Goal: Transaction & Acquisition: Purchase product/service

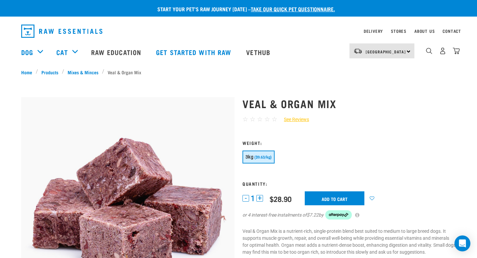
click at [407, 49] on div "[GEOGRAPHIC_DATA] [GEOGRAPHIC_DATA]" at bounding box center [382, 50] width 65 height 15
click at [418, 123] on div "☆ ☆ ☆ ☆ ☆ See Reviews" at bounding box center [349, 120] width 213 height 10
click at [116, 73] on li "Veal & Organ Mix" at bounding box center [123, 72] width 43 height 7
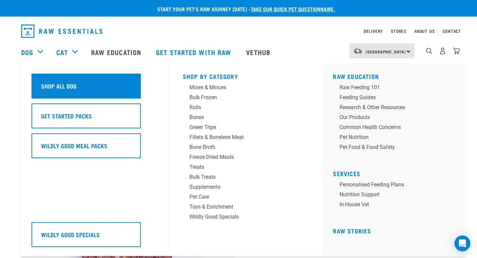
click at [51, 83] on h5 "Shop All Dog" at bounding box center [58, 86] width 35 height 9
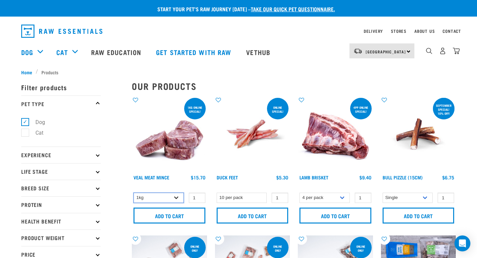
click at [150, 199] on select "1kg 3kg" at bounding box center [159, 197] width 50 height 10
select select "703"
click at [134, 192] on select "1kg 3kg" at bounding box center [159, 197] width 50 height 10
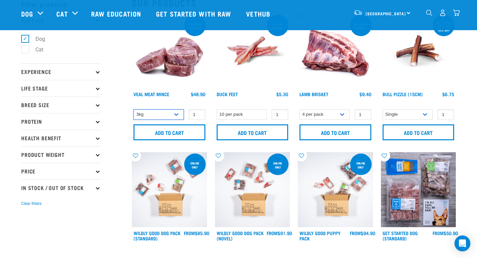
scroll to position [42, 0]
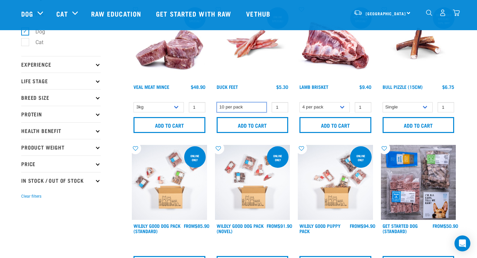
click at [246, 104] on select "10 per pack" at bounding box center [242, 107] width 50 height 10
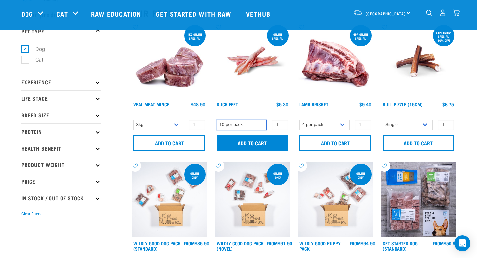
scroll to position [23, 0]
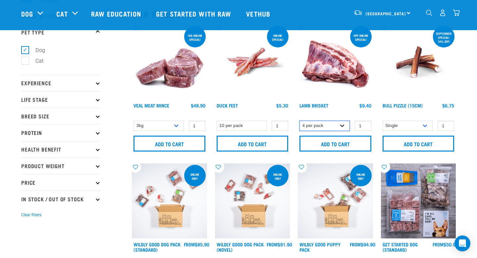
click at [337, 130] on select "4 per pack 1 per pack" at bounding box center [325, 126] width 50 height 10
click at [427, 123] on select "Single 10 per pack 25 per pack" at bounding box center [408, 126] width 50 height 10
select select "443099"
click at [383, 121] on select "Single 10 per pack 25 per pack" at bounding box center [408, 126] width 50 height 10
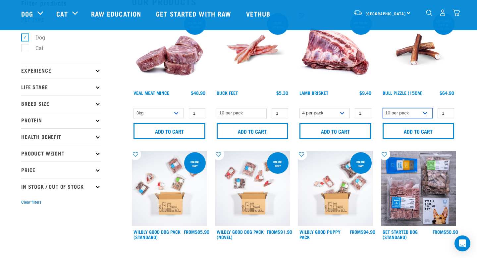
scroll to position [37, 0]
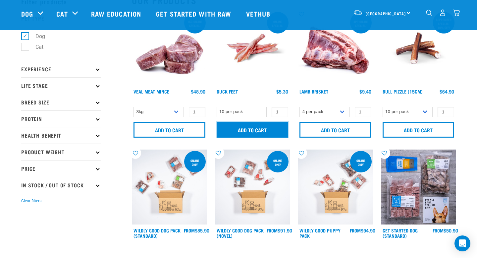
click at [249, 133] on input "Add to cart" at bounding box center [253, 130] width 72 height 16
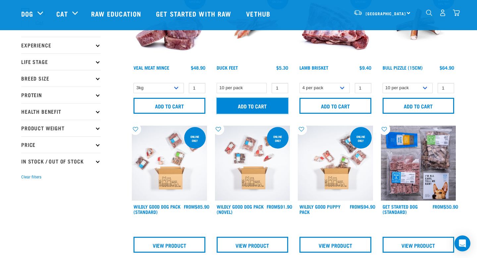
scroll to position [230, 0]
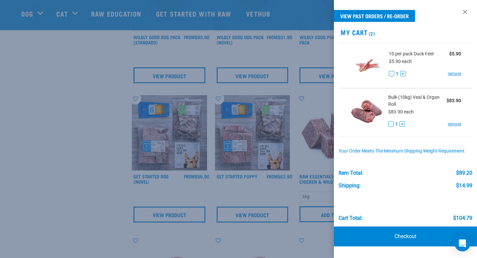
click at [249, 133] on div at bounding box center [238, 129] width 477 height 258
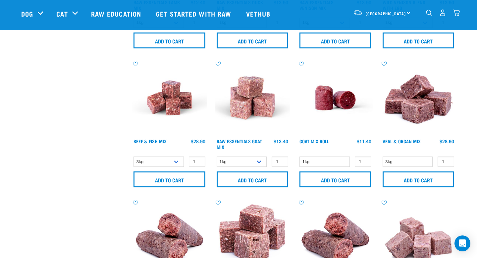
scroll to position [547, 0]
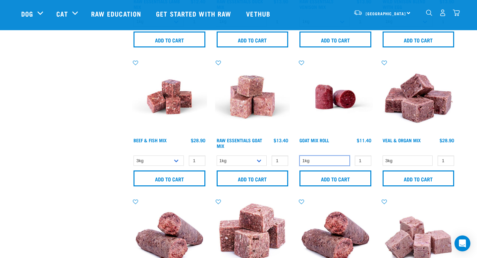
click at [318, 162] on select "1kg" at bounding box center [325, 160] width 50 height 10
click at [300, 155] on select "1kg" at bounding box center [325, 160] width 50 height 10
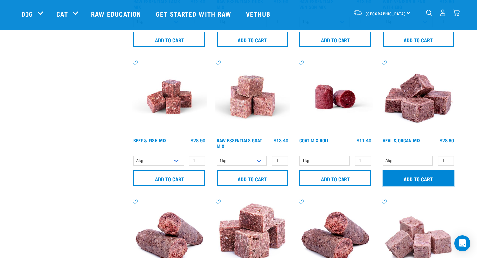
click at [392, 174] on input "Add to cart" at bounding box center [419, 178] width 72 height 16
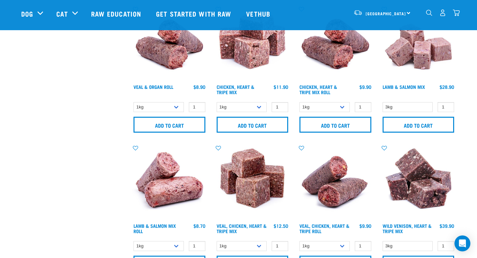
scroll to position [754, 0]
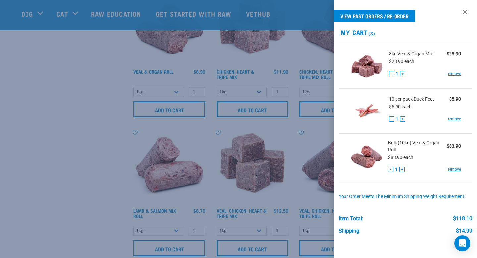
click at [195, 134] on div at bounding box center [238, 129] width 477 height 258
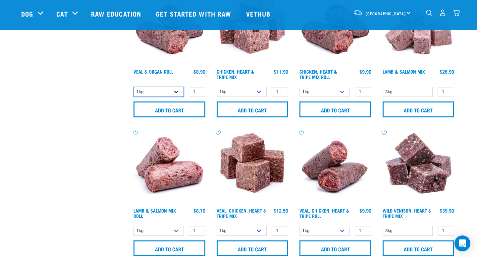
click at [162, 89] on select "1kg Bulk (10kg)" at bounding box center [159, 92] width 50 height 10
select select "920"
click at [134, 87] on select "1kg Bulk (10kg)" at bounding box center [159, 92] width 50 height 10
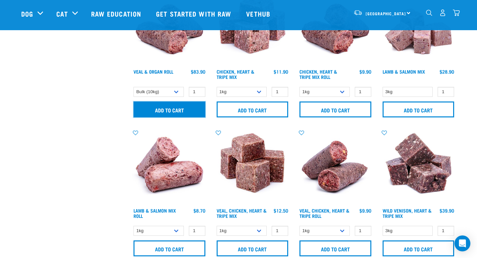
click at [165, 106] on input "Add to cart" at bounding box center [170, 109] width 72 height 16
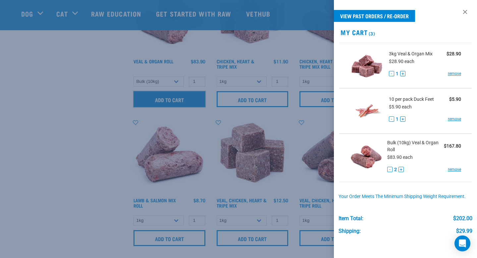
scroll to position [765, 0]
click at [135, 146] on div at bounding box center [238, 129] width 477 height 258
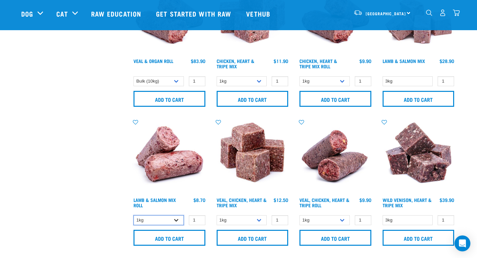
click at [153, 218] on select "1kg Bulk (10kg)" at bounding box center [159, 220] width 50 height 10
select select "913"
click at [134, 215] on select "1kg Bulk (10kg)" at bounding box center [159, 220] width 50 height 10
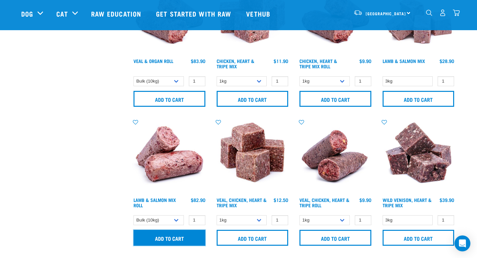
click at [159, 234] on input "Add to cart" at bounding box center [170, 238] width 72 height 16
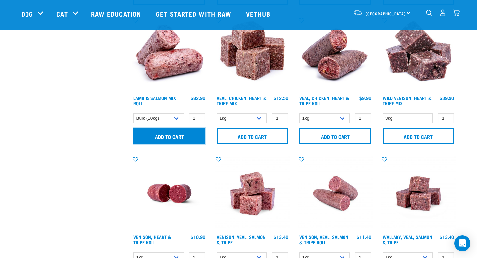
scroll to position [907, 0]
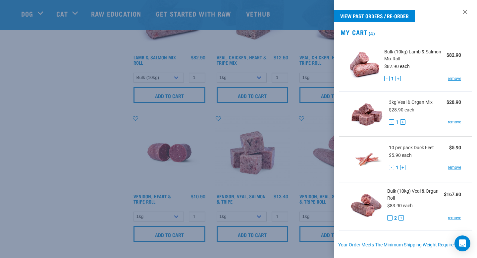
click at [158, 229] on div at bounding box center [238, 129] width 477 height 258
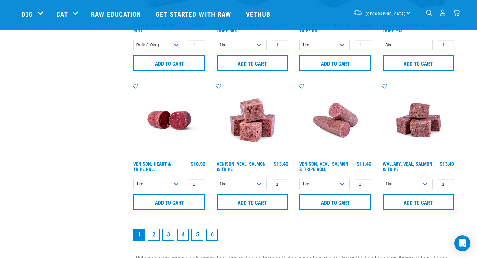
scroll to position [953, 0]
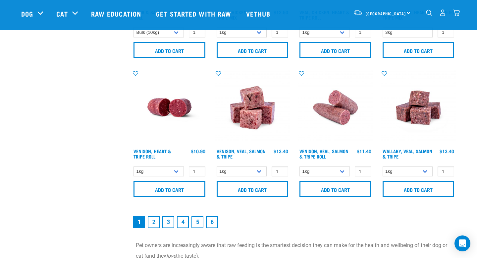
click at [409, 176] on form "1kg 3kg 1" at bounding box center [418, 182] width 75 height 32
click at [404, 166] on select "1kg 3kg Bulk (18kg)" at bounding box center [408, 171] width 50 height 10
select select "278010"
click at [383, 166] on select "1kg 3kg Bulk (18kg)" at bounding box center [408, 171] width 50 height 10
click at [153, 225] on link "2" at bounding box center [154, 222] width 12 height 12
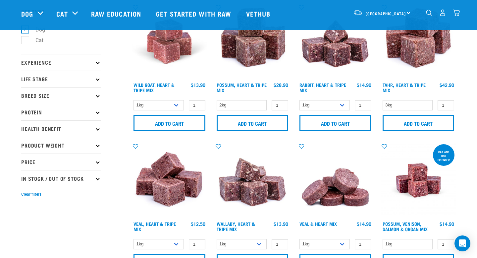
scroll to position [44, 0]
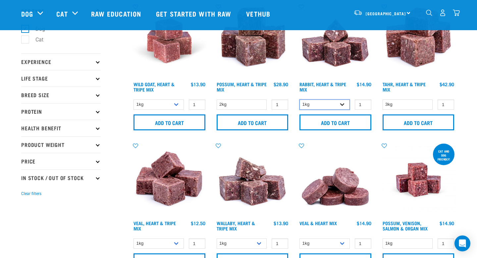
click at [302, 107] on select "1kg 3kg" at bounding box center [325, 104] width 50 height 10
select select "706"
click at [300, 99] on select "1kg 3kg" at bounding box center [325, 104] width 50 height 10
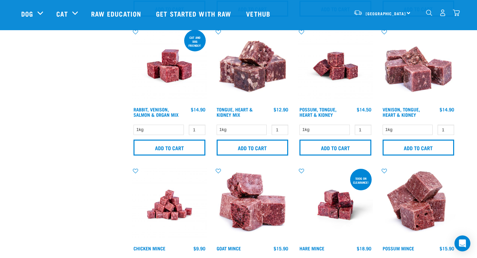
scroll to position [298, 0]
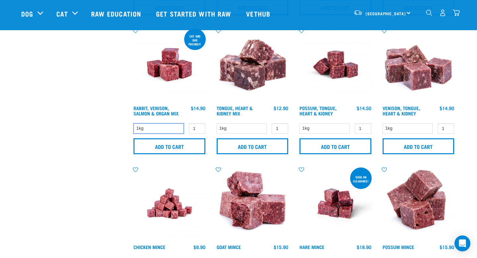
click at [171, 131] on select "1kg" at bounding box center [159, 128] width 50 height 10
click at [134, 123] on select "1kg" at bounding box center [159, 128] width 50 height 10
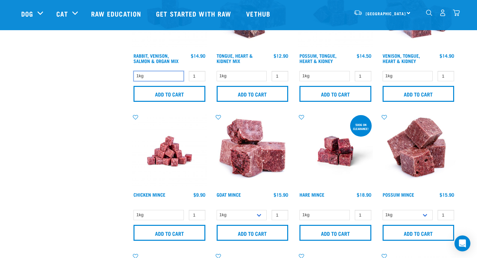
scroll to position [393, 0]
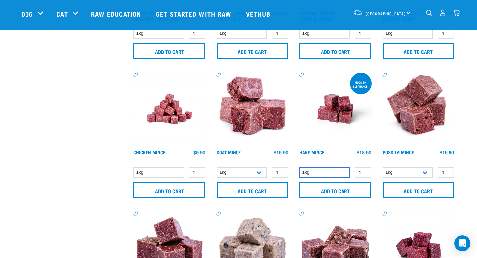
click at [321, 171] on select "1kg" at bounding box center [325, 172] width 50 height 10
click at [300, 167] on select "1kg" at bounding box center [325, 172] width 50 height 10
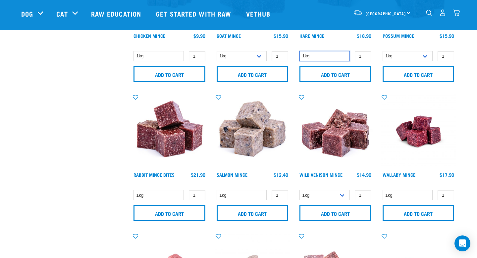
scroll to position [512, 0]
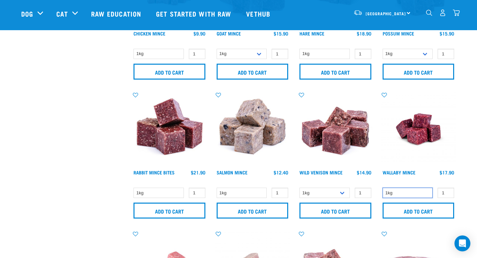
click at [411, 194] on select "1kg" at bounding box center [408, 193] width 50 height 10
click at [383, 188] on select "1kg" at bounding box center [408, 193] width 50 height 10
click at [159, 190] on select "1kg" at bounding box center [159, 193] width 50 height 10
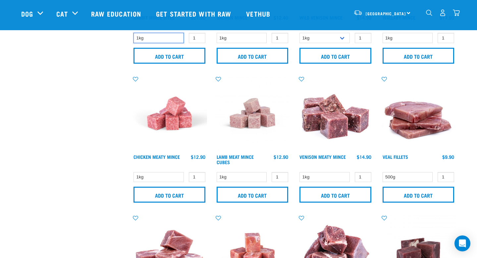
scroll to position [666, 0]
click at [402, 175] on select "500g" at bounding box center [408, 177] width 50 height 10
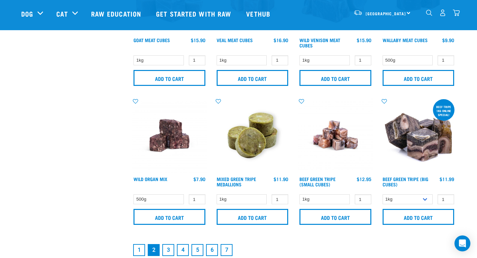
scroll to position [1011, 0]
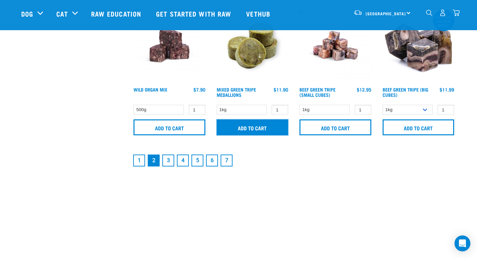
click at [259, 123] on input "Add to cart" at bounding box center [253, 127] width 72 height 16
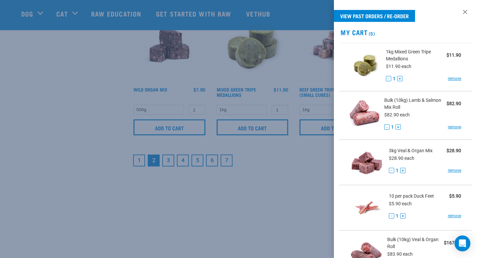
click at [169, 163] on div at bounding box center [238, 129] width 477 height 258
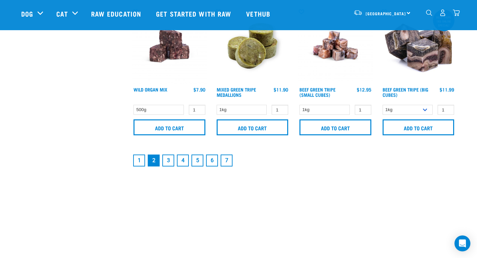
click at [169, 163] on link "3" at bounding box center [168, 160] width 12 height 12
click at [167, 158] on link "3" at bounding box center [168, 160] width 12 height 12
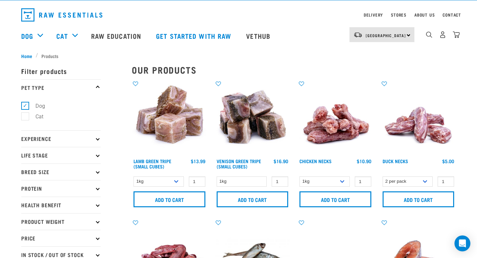
scroll to position [18, 0]
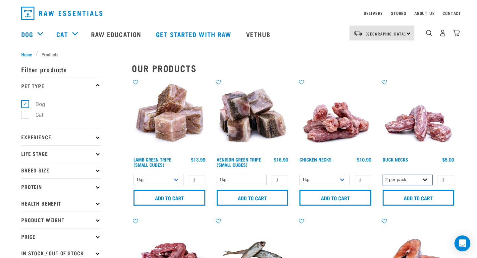
click at [392, 181] on select "2 per pack 6 per pack" at bounding box center [408, 180] width 50 height 10
select select "810"
click at [383, 175] on select "2 per pack 6 per pack" at bounding box center [408, 180] width 50 height 10
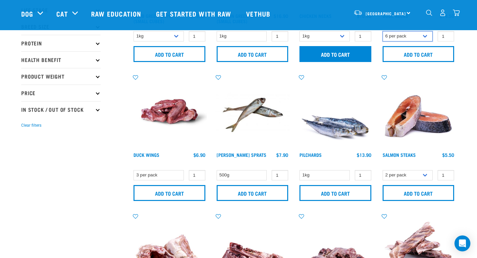
scroll to position [143, 0]
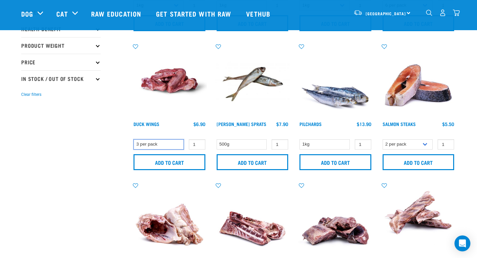
click at [160, 147] on select "3 per pack" at bounding box center [159, 144] width 50 height 10
click at [134, 139] on select "3 per pack" at bounding box center [159, 144] width 50 height 10
click at [258, 141] on select "500g" at bounding box center [242, 144] width 50 height 10
click at [217, 139] on select "500g" at bounding box center [242, 144] width 50 height 10
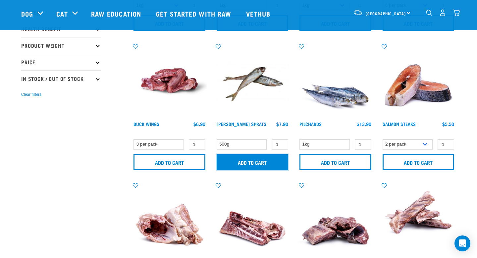
click at [256, 166] on input "Add to cart" at bounding box center [253, 162] width 72 height 16
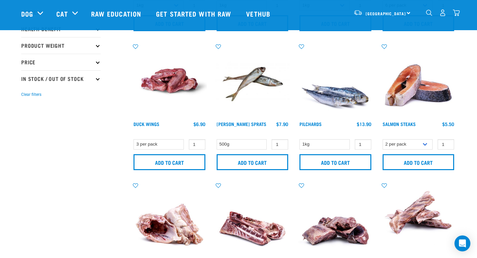
click at [436, 147] on div "1 0 100 0 100 0 100" at bounding box center [444, 144] width 22 height 10
click at [427, 146] on select "2 per pack 3 per pack" at bounding box center [408, 144] width 50 height 10
select select "350742"
click at [383, 139] on select "2 per pack 3 per pack" at bounding box center [408, 144] width 50 height 10
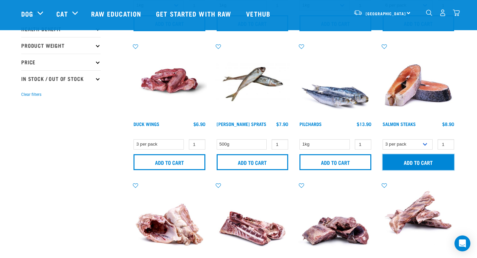
click at [418, 161] on input "Add to cart" at bounding box center [419, 162] width 72 height 16
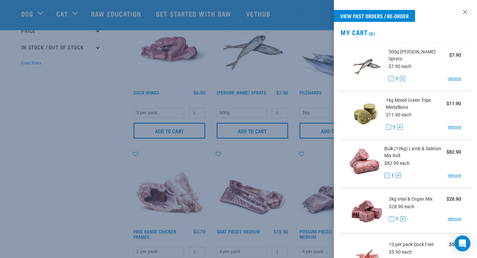
scroll to position [213, 0]
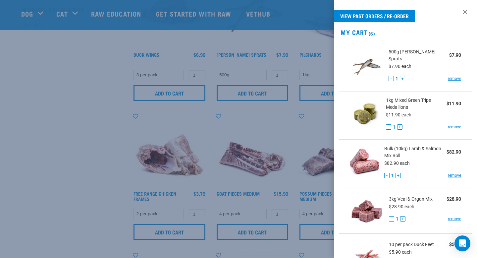
click at [250, 228] on div at bounding box center [238, 129] width 477 height 258
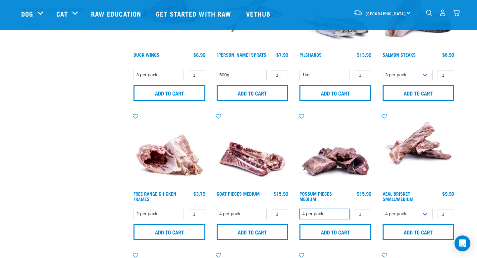
click at [342, 213] on select "4 per pack" at bounding box center [325, 214] width 50 height 10
click at [300, 209] on select "4 per pack" at bounding box center [325, 214] width 50 height 10
click at [322, 243] on div "Possum Pieces Medium 1 0" at bounding box center [335, 178] width 83 height 139
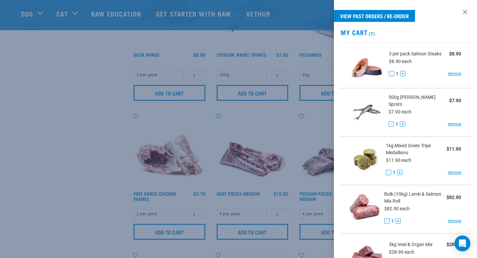
click at [316, 231] on div at bounding box center [238, 129] width 477 height 258
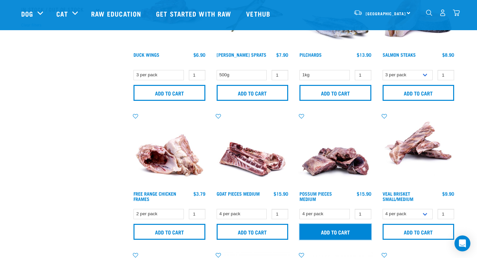
click at [316, 231] on input "Add to cart" at bounding box center [336, 232] width 72 height 16
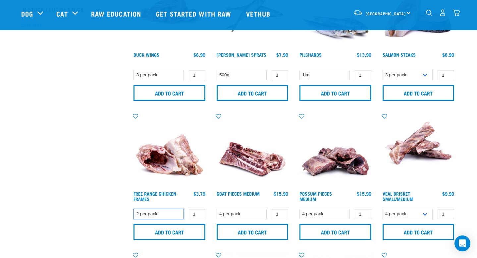
click at [164, 214] on select "2 per pack" at bounding box center [159, 214] width 50 height 10
click at [134, 209] on select "2 per pack" at bounding box center [159, 214] width 50 height 10
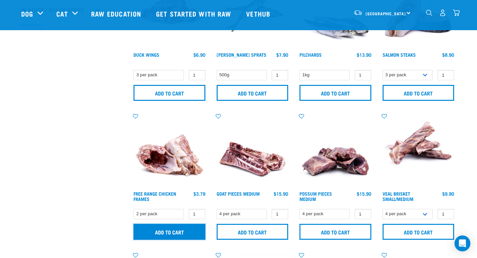
click at [165, 229] on input "Add to cart" at bounding box center [170, 232] width 72 height 16
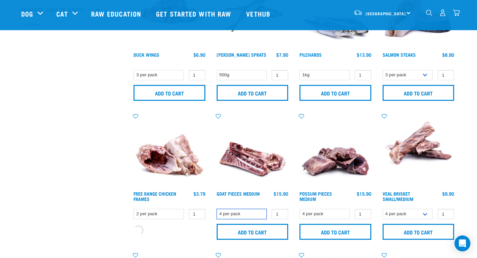
click at [259, 214] on select "4 per pack" at bounding box center [242, 214] width 50 height 10
click at [217, 209] on select "4 per pack" at bounding box center [242, 214] width 50 height 10
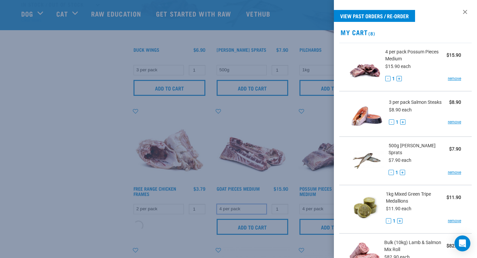
scroll to position [219, 0]
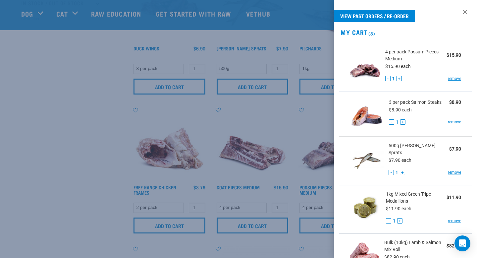
click at [258, 216] on div at bounding box center [238, 129] width 477 height 258
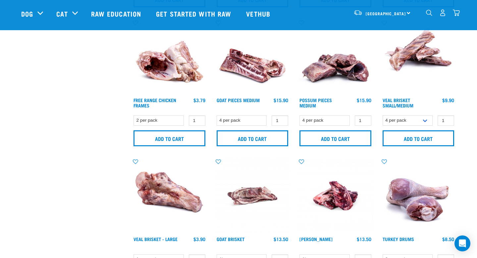
scroll to position [358, 0]
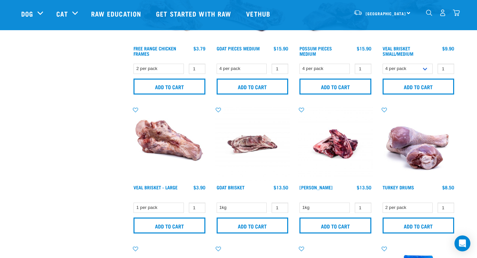
click at [0, 0] on div at bounding box center [0, 0] width 0 height 0
click at [395, 207] on select "2 per pack" at bounding box center [408, 207] width 50 height 10
click at [383, 202] on select "2 per pack" at bounding box center [408, 207] width 50 height 10
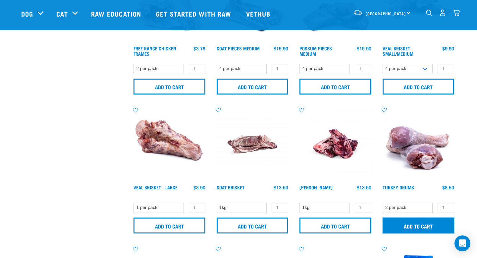
click at [392, 226] on input "Add to cart" at bounding box center [419, 225] width 72 height 16
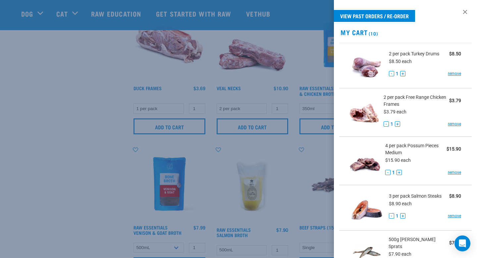
scroll to position [630, 0]
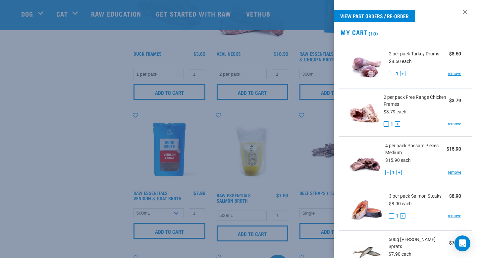
click at [305, 180] on div at bounding box center [238, 129] width 477 height 258
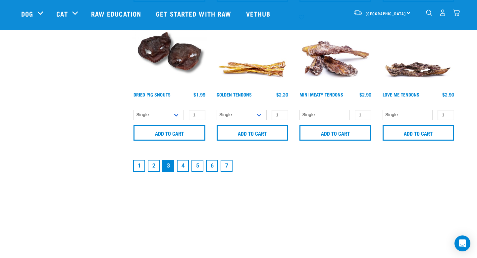
scroll to position [1008, 0]
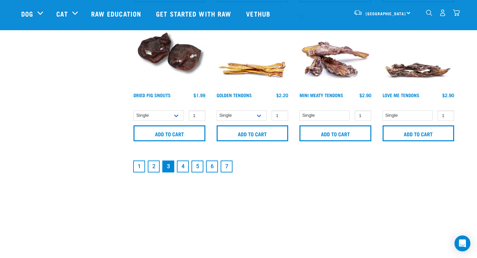
click at [185, 167] on link "4" at bounding box center [183, 166] width 12 height 12
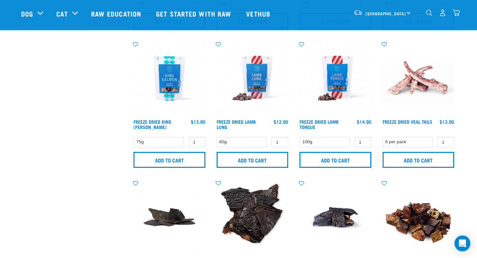
scroll to position [563, 0]
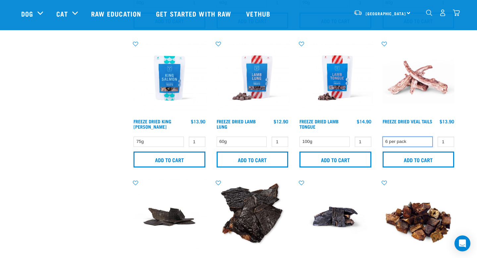
click at [407, 139] on select "6 per pack" at bounding box center [408, 142] width 50 height 10
click at [383, 137] on select "6 per pack" at bounding box center [408, 142] width 50 height 10
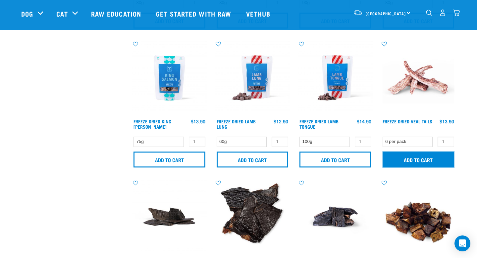
click at [409, 160] on input "Add to cart" at bounding box center [419, 159] width 72 height 16
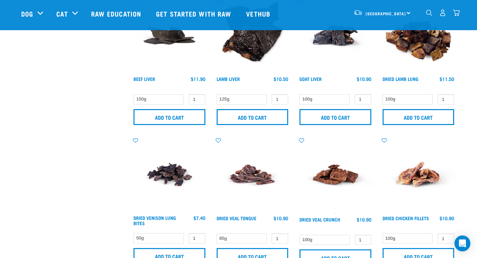
scroll to position [742, 0]
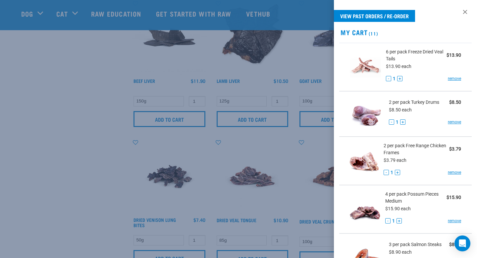
click at [292, 218] on div at bounding box center [238, 129] width 477 height 258
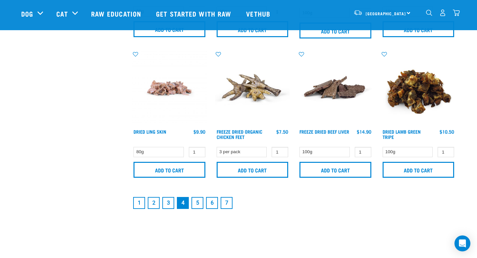
scroll to position [982, 0]
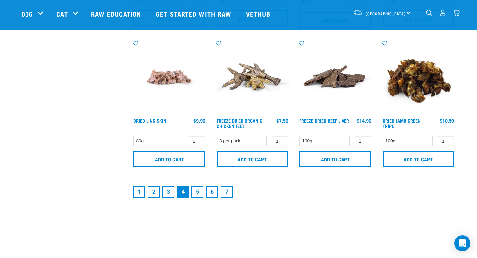
click at [199, 193] on link "5" at bounding box center [198, 192] width 12 height 12
click at [198, 191] on link "5" at bounding box center [198, 192] width 12 height 12
